Goal: Information Seeking & Learning: Learn about a topic

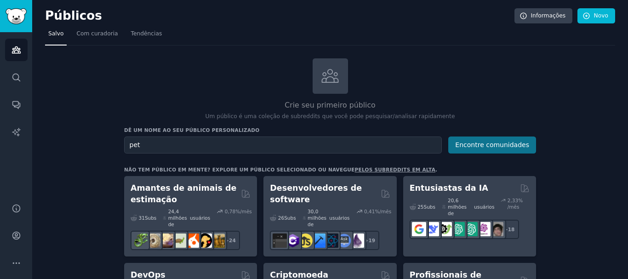
type input "pet"
click at [454, 137] on button "Encontre comunidades" at bounding box center [493, 145] width 88 height 17
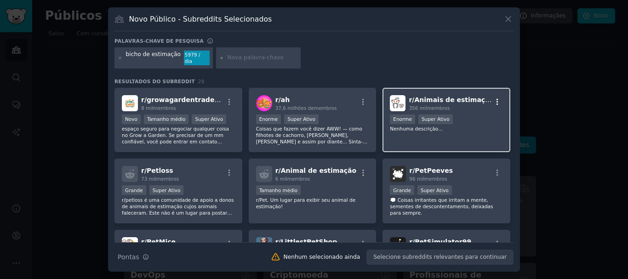
click at [454, 98] on icon "button" at bounding box center [498, 101] width 2 height 6
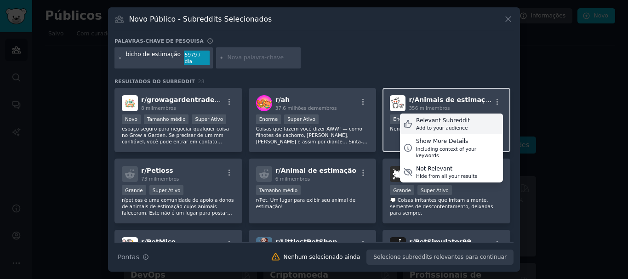
click at [404, 119] on icon at bounding box center [408, 124] width 10 height 10
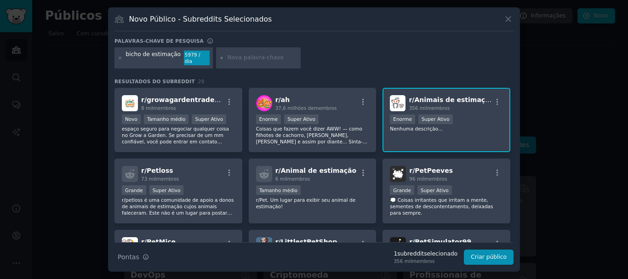
click at [454, 128] on p "Nenhuma descrição..." at bounding box center [446, 129] width 113 height 6
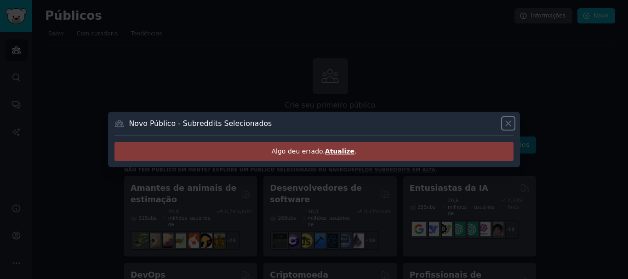
click at [454, 124] on icon at bounding box center [509, 124] width 10 height 10
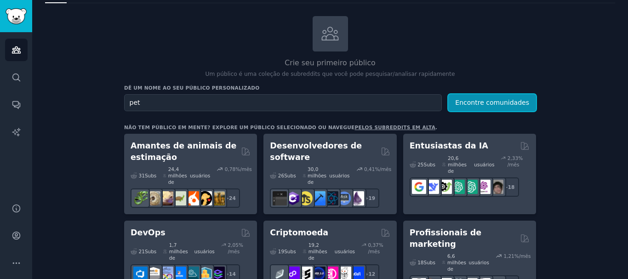
scroll to position [119, 0]
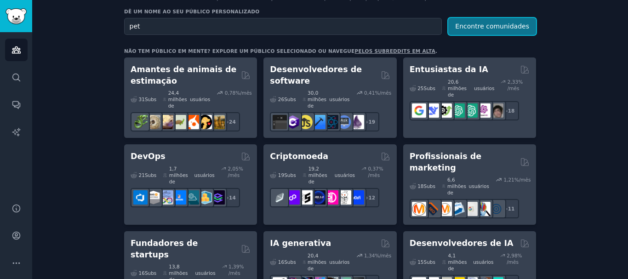
click at [454, 28] on font "Encontre comunidades" at bounding box center [492, 26] width 74 height 7
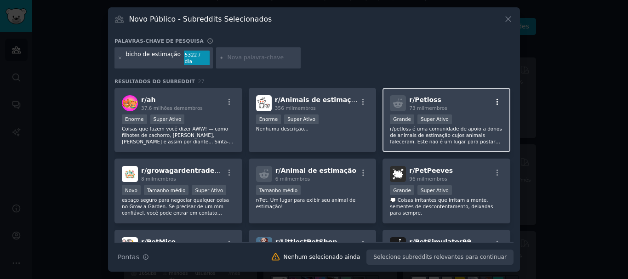
click at [454, 100] on icon "button" at bounding box center [498, 102] width 8 height 8
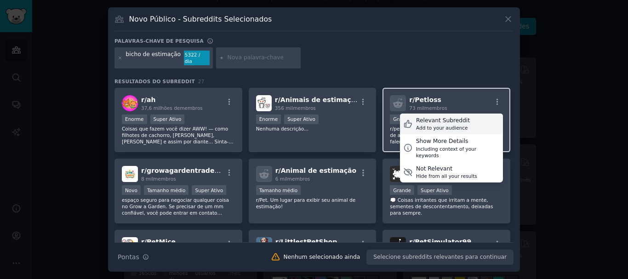
click at [410, 119] on icon at bounding box center [408, 124] width 10 height 10
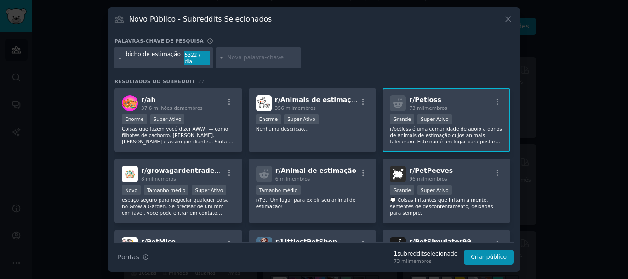
click at [454, 242] on div "Dicas de pesquisa Pontas 1 subreddit selecionado 73 mil membros Criar público" at bounding box center [314, 253] width 399 height 23
click at [454, 258] on button "Criar público" at bounding box center [489, 258] width 50 height 16
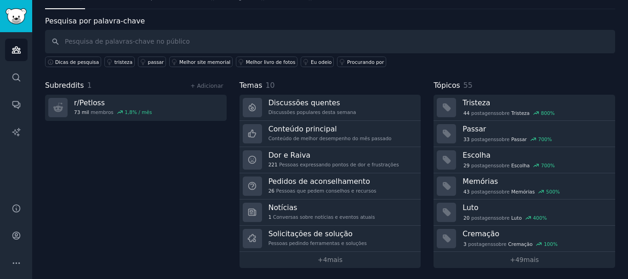
scroll to position [38, 0]
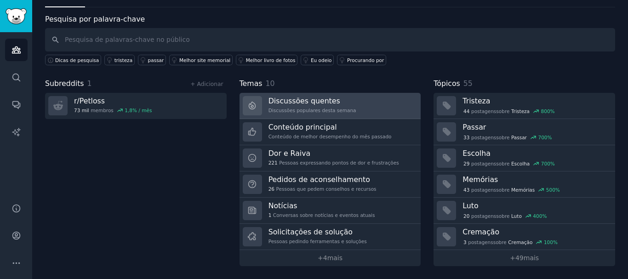
click at [334, 107] on div "Discussões quentes Discussões populares desta semana" at bounding box center [313, 105] width 88 height 19
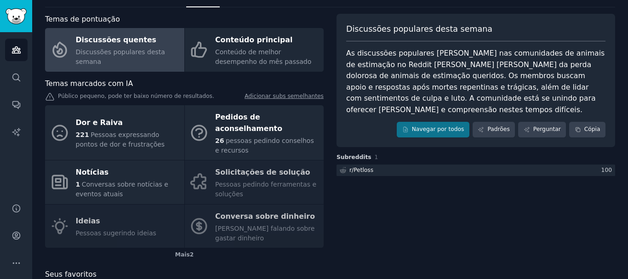
click at [245, 169] on div "Dor e Raiva 221 Pessoas expressando pontos de dor e frustrações Pedidos de acon…" at bounding box center [184, 176] width 279 height 143
click at [432, 131] on font "Navegar por todos" at bounding box center [438, 129] width 52 height 6
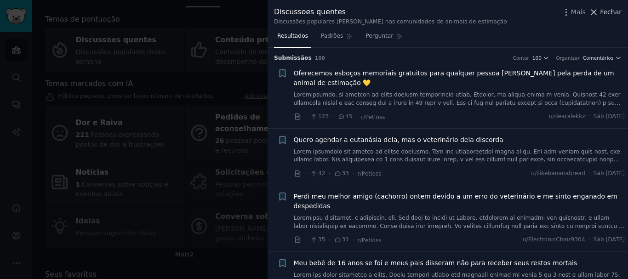
click at [454, 12] on font "Fechar" at bounding box center [611, 11] width 22 height 7
click at [454, 12] on div "bicho de estimação Informações Editar Compartilhar Adicionar Procurar Subreddit…" at bounding box center [330, 136] width 570 height 323
click at [204, 78] on div "Temas marcados com IA" at bounding box center [184, 84] width 279 height 12
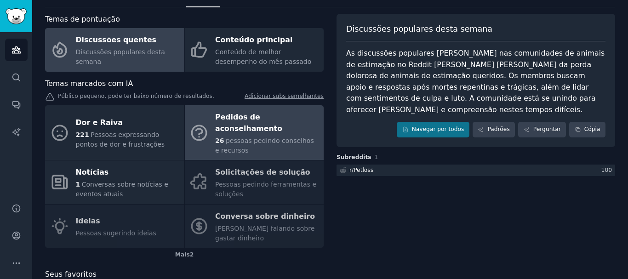
scroll to position [58, 0]
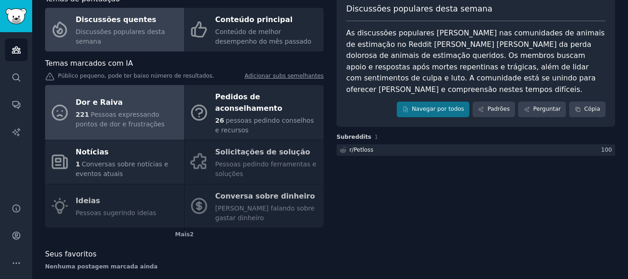
click at [124, 111] on font "Pessoas expressando pontos de dor e frustrações" at bounding box center [120, 119] width 89 height 17
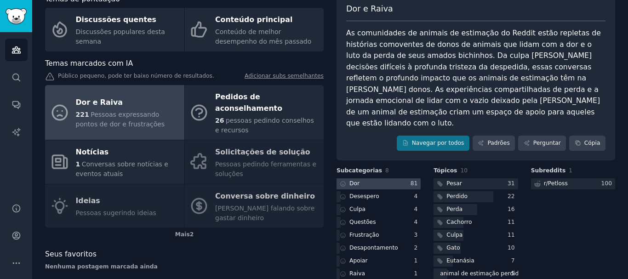
click at [374, 178] on div at bounding box center [379, 184] width 84 height 12
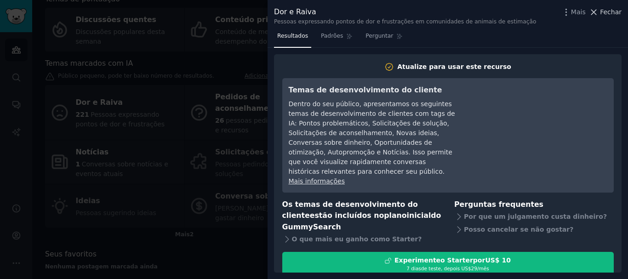
click at [454, 12] on font "Fechar" at bounding box center [611, 11] width 22 height 7
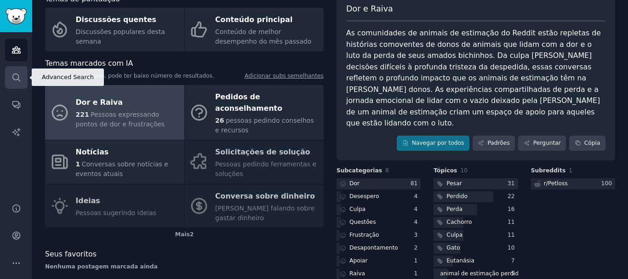
click at [19, 76] on icon "Barra lateral" at bounding box center [17, 78] width 10 height 10
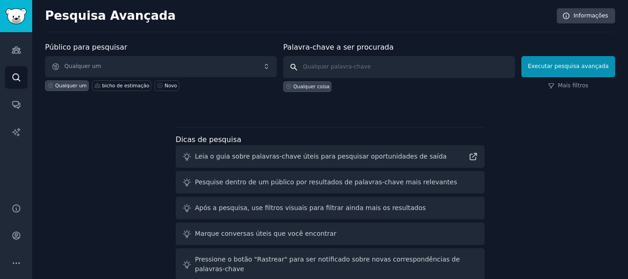
click at [340, 68] on input "text" at bounding box center [399, 67] width 232 height 22
drag, startPoint x: 340, startPoint y: 68, endPoint x: 339, endPoint y: 83, distance: 14.8
click at [339, 83] on div "Palavra-chave a ser procurada Qualquer coisa" at bounding box center [399, 67] width 232 height 50
type input "animais de estimação"
click button "Executar pesquisa avançada" at bounding box center [569, 66] width 94 height 21
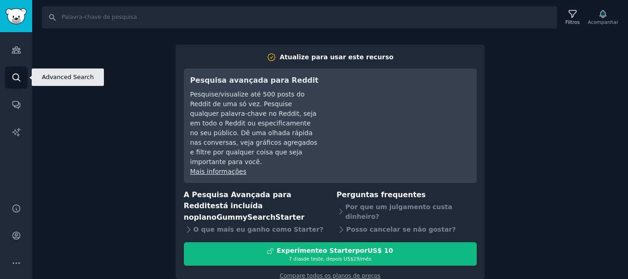
click at [16, 77] on icon "Barra lateral" at bounding box center [17, 78] width 10 height 10
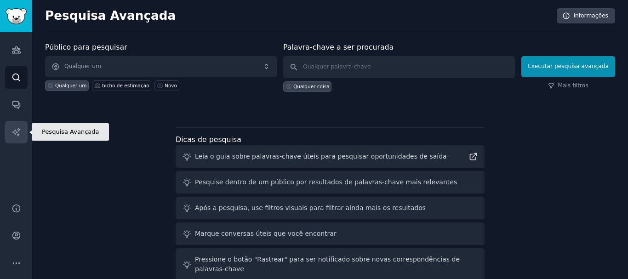
click at [17, 134] on icon "Barra lateral" at bounding box center [17, 132] width 10 height 10
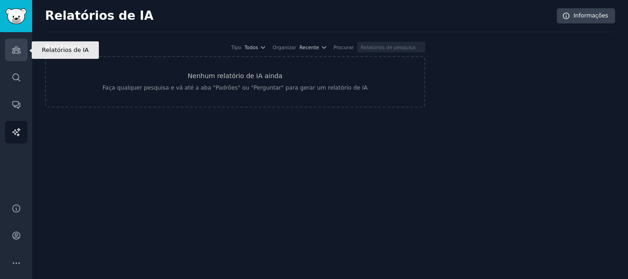
click at [19, 51] on icon "Barra lateral" at bounding box center [16, 50] width 8 height 6
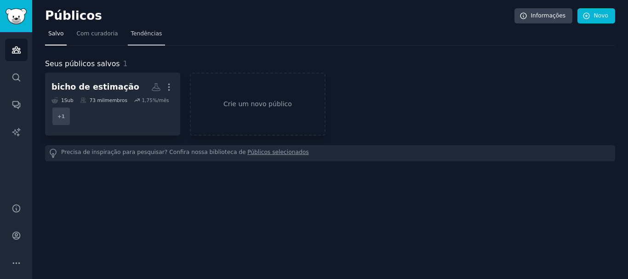
click at [142, 38] on link "Tendências" at bounding box center [147, 36] width 38 height 19
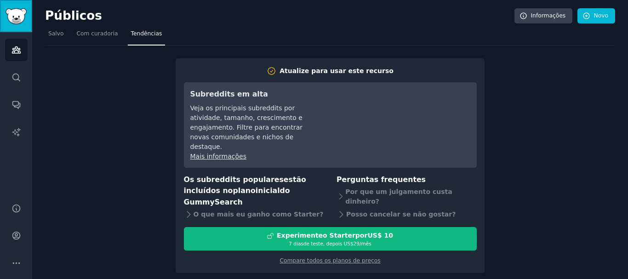
click at [18, 19] on img "Barra lateral" at bounding box center [16, 16] width 21 height 16
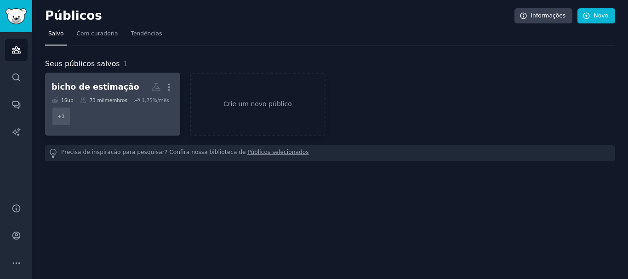
click at [111, 121] on dd "+ 1" at bounding box center [113, 117] width 122 height 26
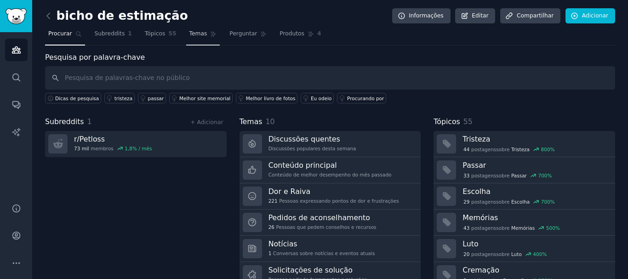
click at [196, 35] on font "Temas" at bounding box center [199, 33] width 18 height 6
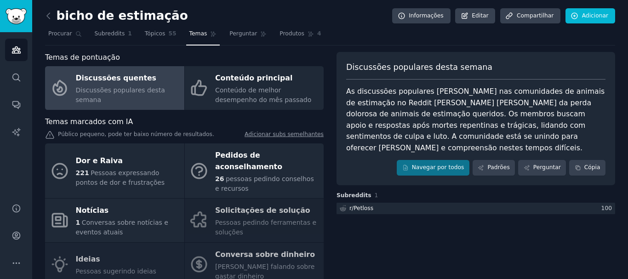
click at [144, 94] on font "Discussões populares desta semana" at bounding box center [120, 94] width 89 height 17
click at [134, 94] on font "Discussões populares desta semana" at bounding box center [120, 94] width 89 height 17
click at [109, 86] on div "Discussões quentes" at bounding box center [128, 78] width 104 height 15
click at [438, 164] on font "Navegar por todos" at bounding box center [438, 167] width 52 height 6
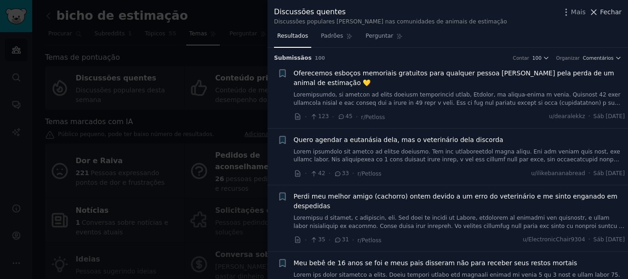
click at [454, 13] on font "Fechar" at bounding box center [611, 11] width 22 height 7
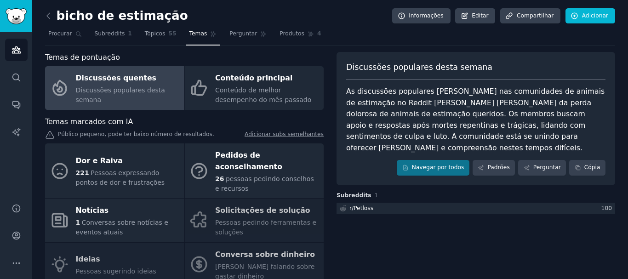
click at [130, 81] on font "Discussões quentes" at bounding box center [116, 78] width 81 height 9
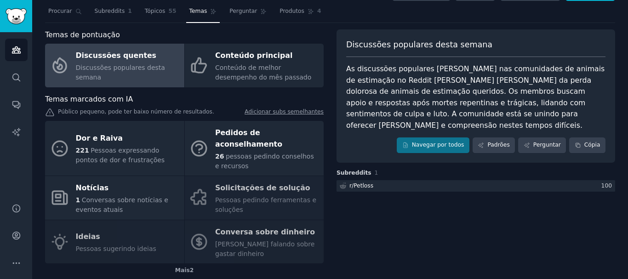
scroll to position [23, 0]
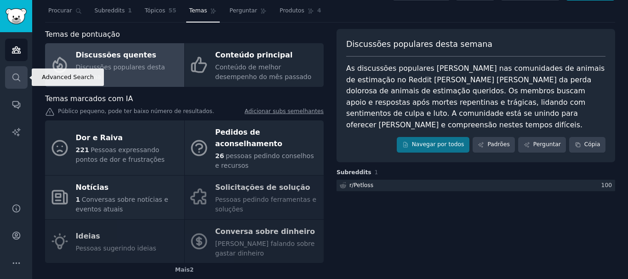
click at [12, 75] on icon "Barra lateral" at bounding box center [17, 78] width 10 height 10
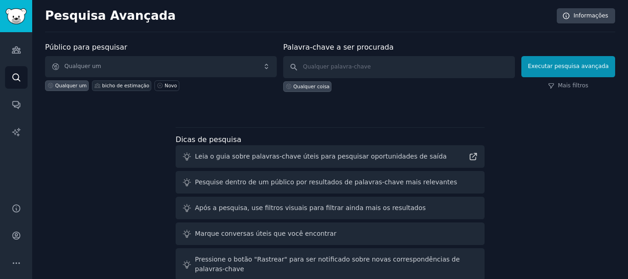
click at [116, 86] on font "bicho de estimação" at bounding box center [125, 86] width 47 height 6
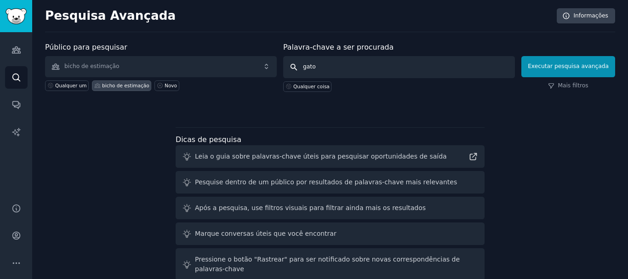
type input "gatos"
click button "Executar pesquisa avançada" at bounding box center [569, 66] width 94 height 21
